Goal: Information Seeking & Learning: Learn about a topic

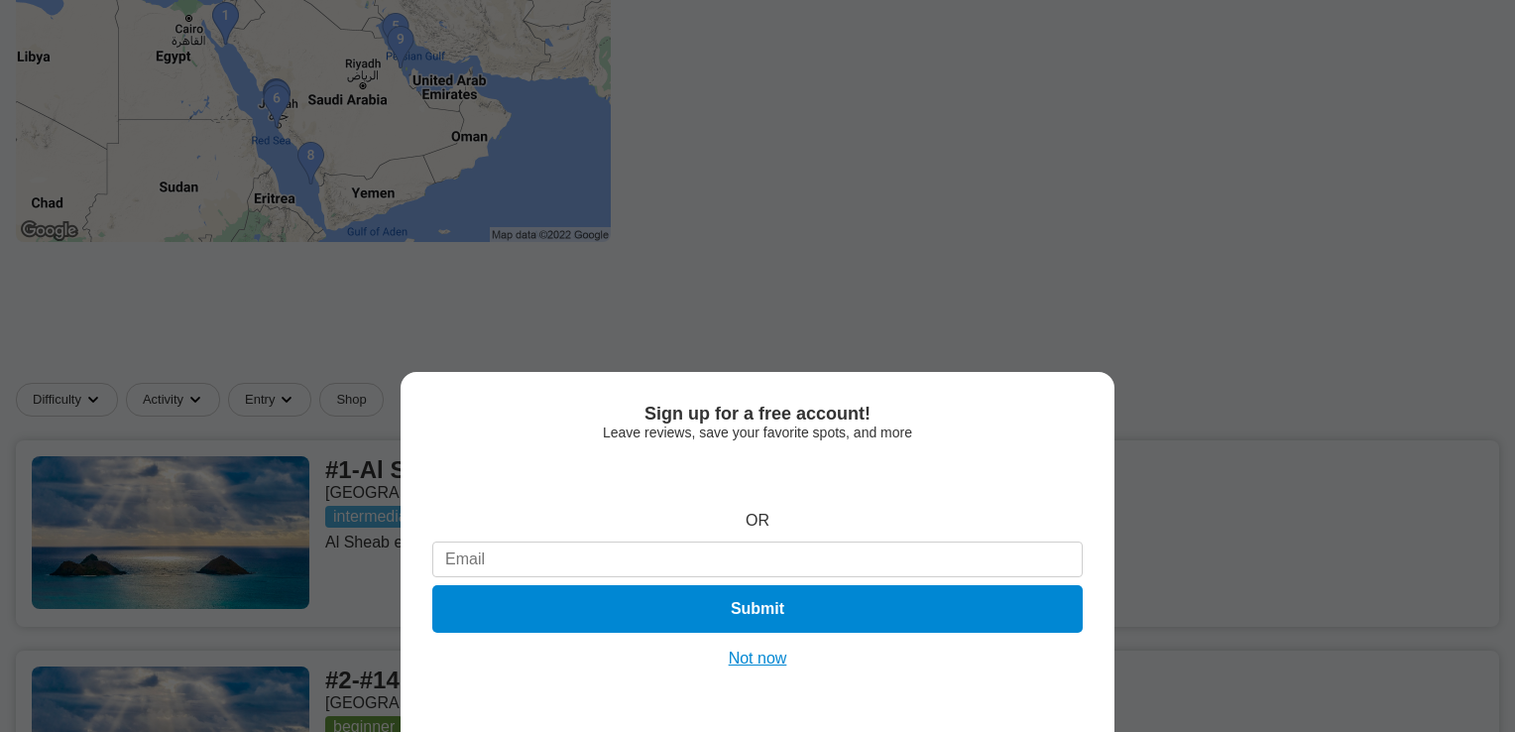
drag, startPoint x: 0, startPoint y: 0, endPoint x: 772, endPoint y: 664, distance: 1018.9
click at [772, 664] on button "Not now" at bounding box center [758, 659] width 70 height 20
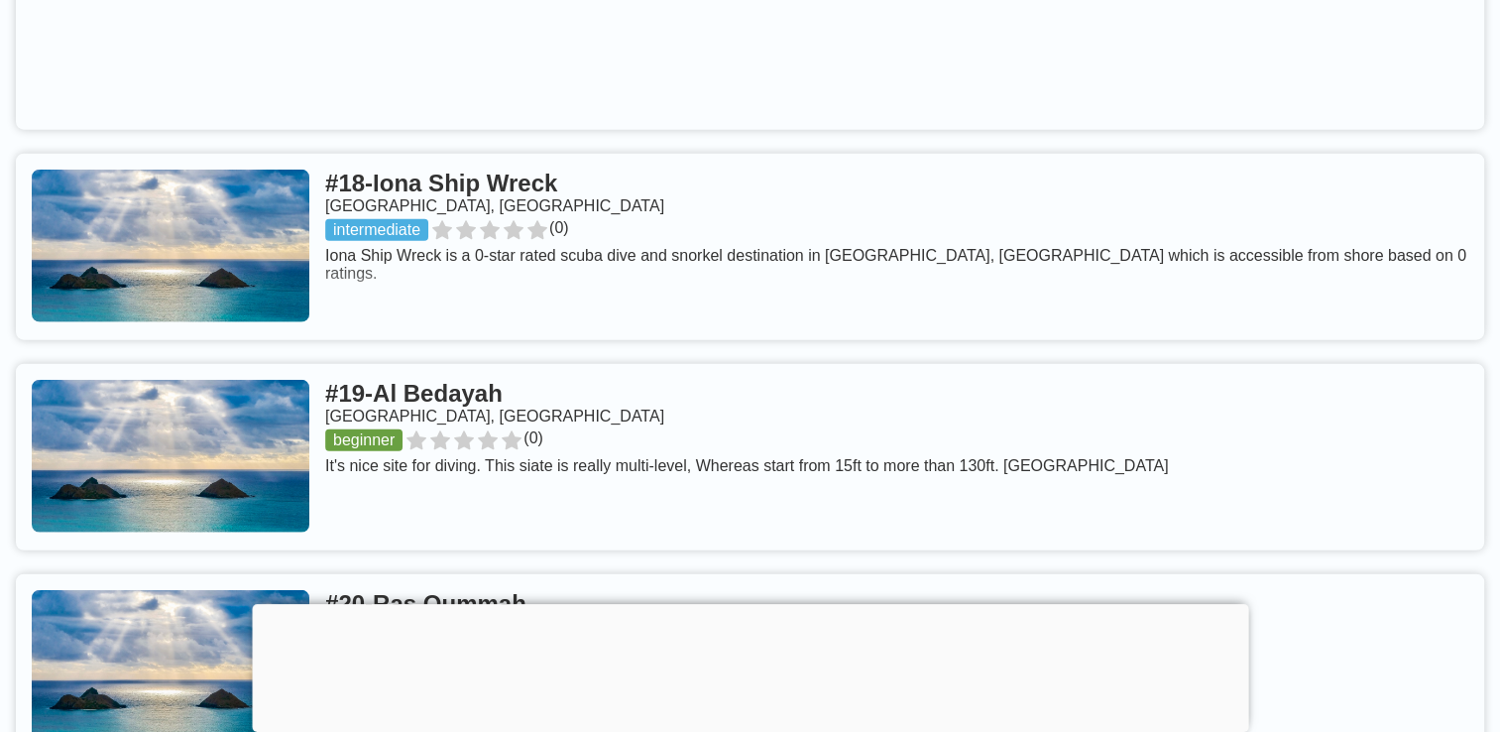
scroll to position [4958, 0]
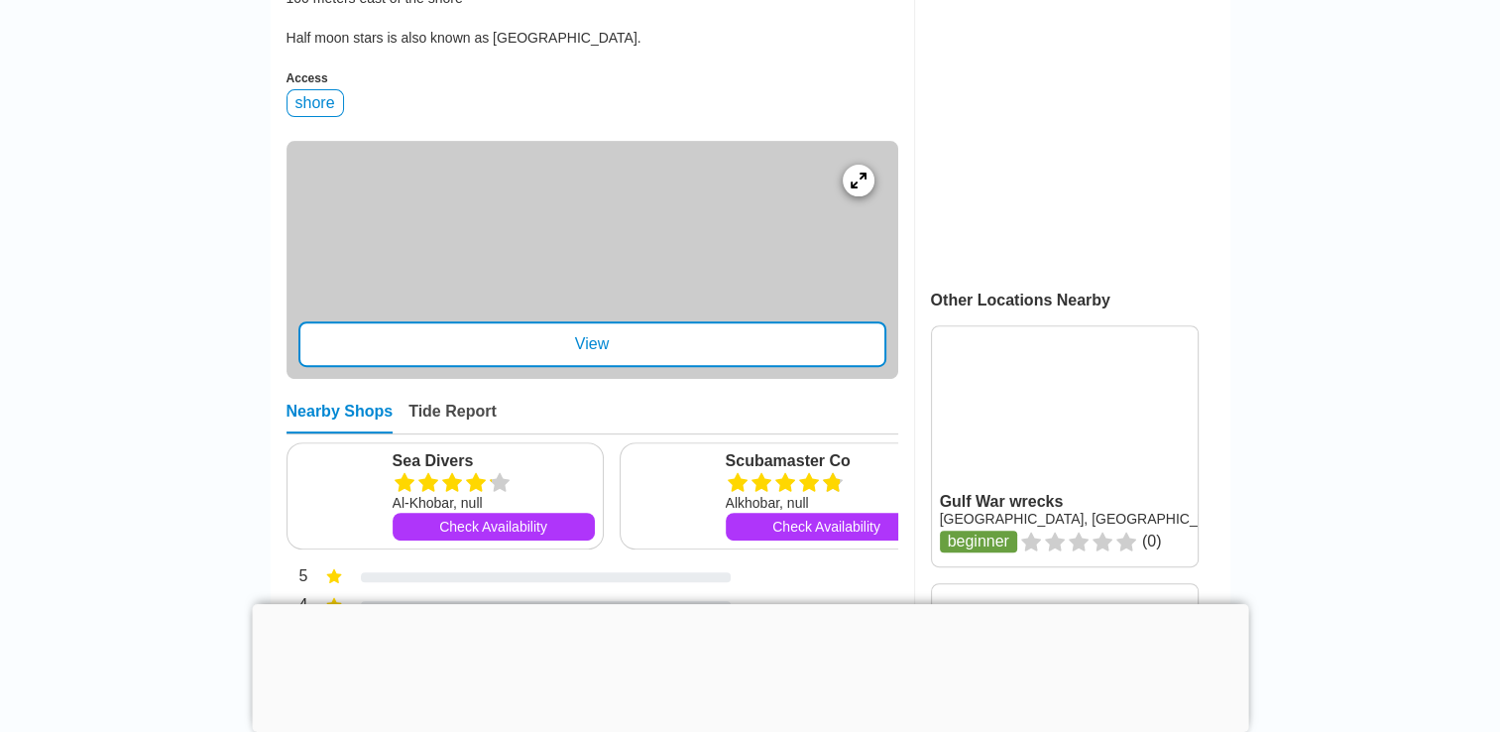
scroll to position [694, 0]
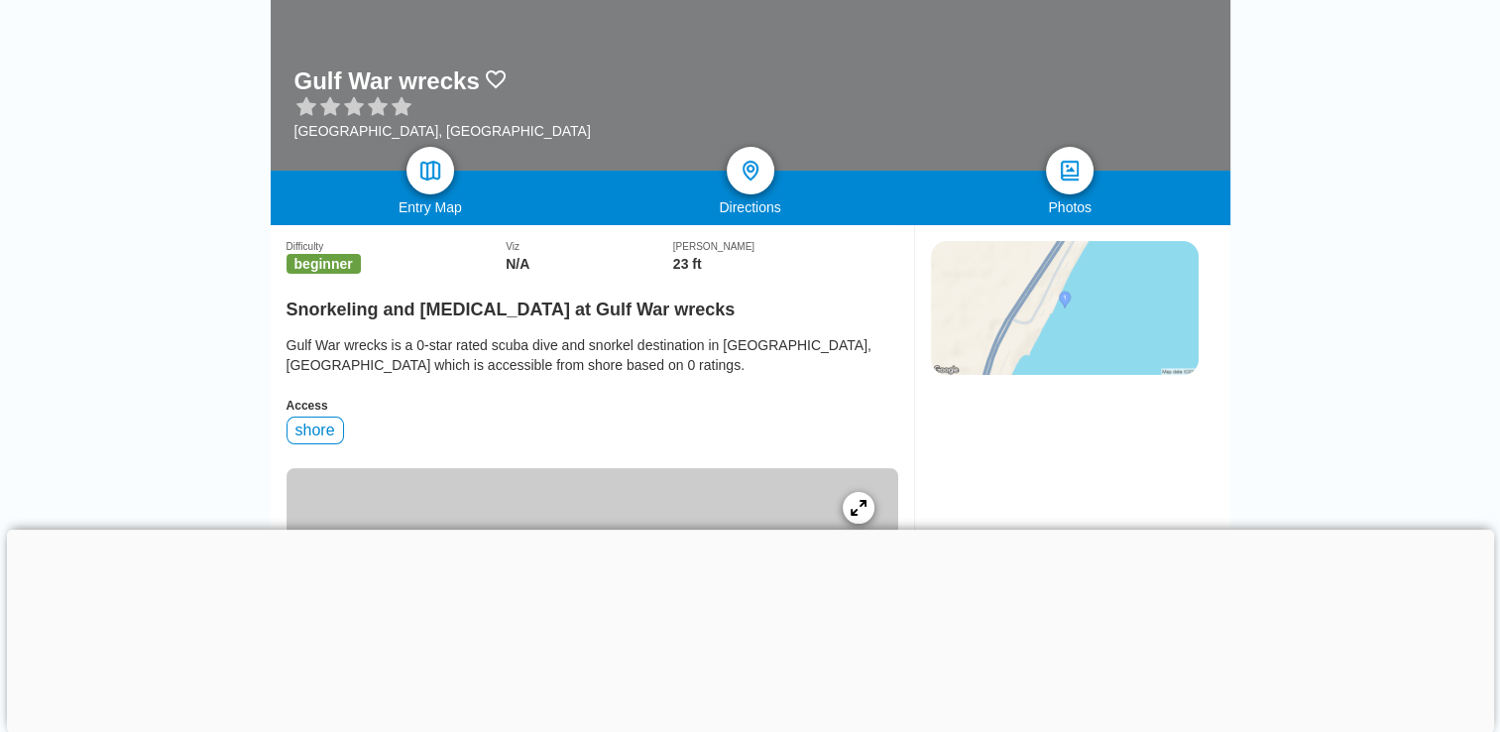
scroll to position [595, 0]
